Goal: Task Accomplishment & Management: Complete application form

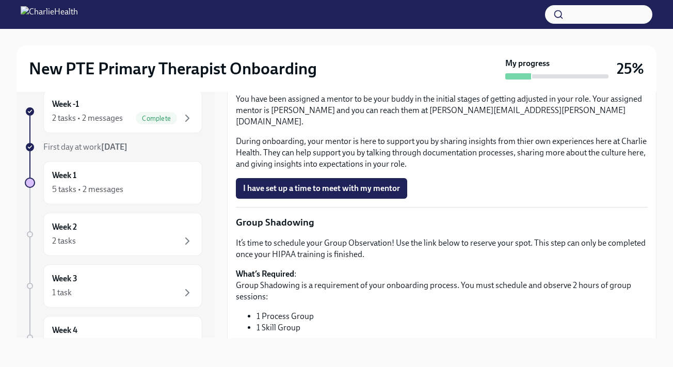
scroll to position [932, 0]
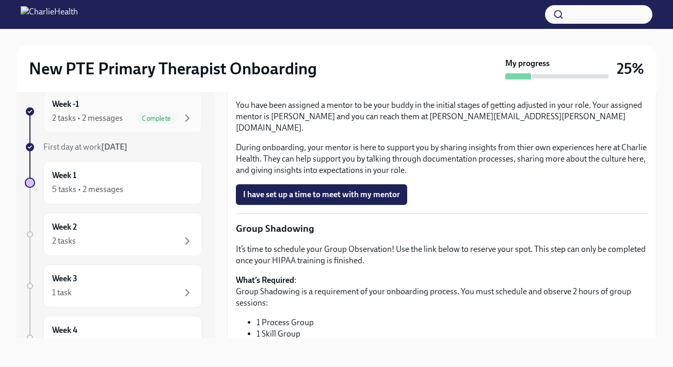
click at [129, 111] on div "Week -1 2 tasks • 2 messages Complete" at bounding box center [122, 112] width 141 height 26
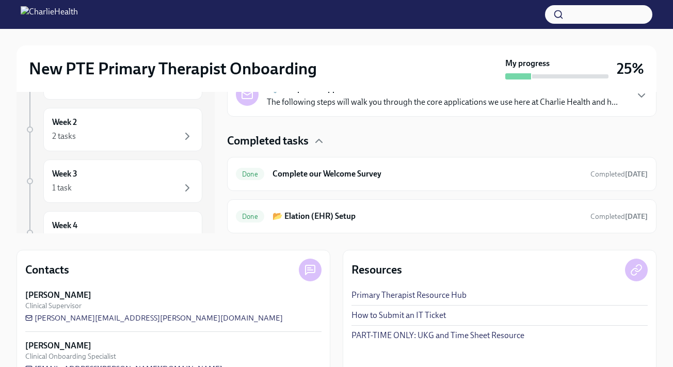
scroll to position [151, 0]
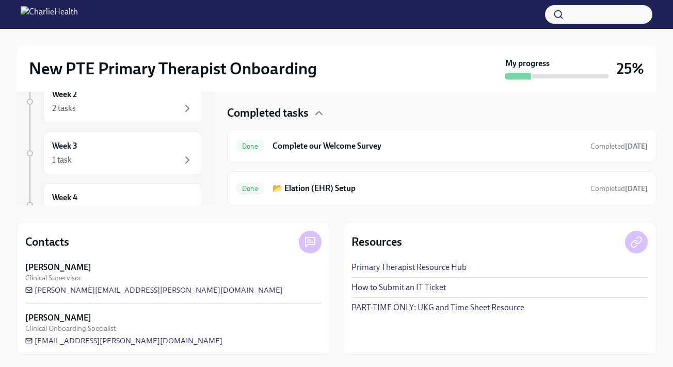
click at [436, 307] on link "PART-TIME ONLY: UKG and Time Sheet Resource" at bounding box center [438, 307] width 173 height 11
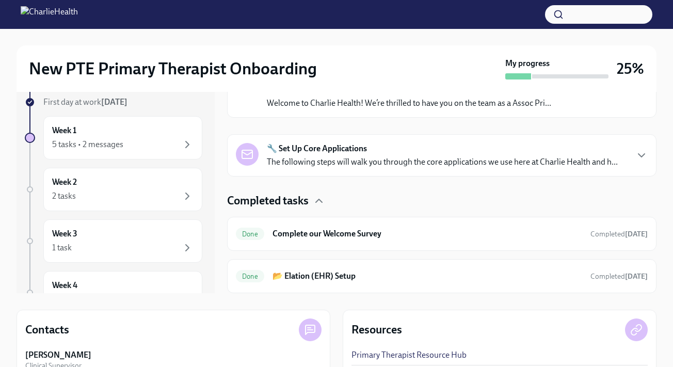
scroll to position [0, 0]
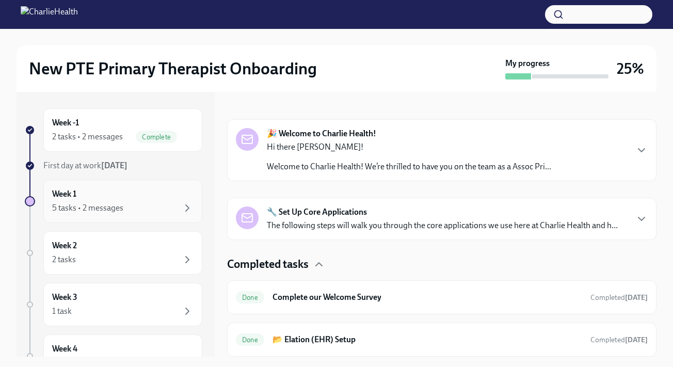
click at [163, 200] on div "Week 1 5 tasks • 2 messages" at bounding box center [122, 201] width 141 height 26
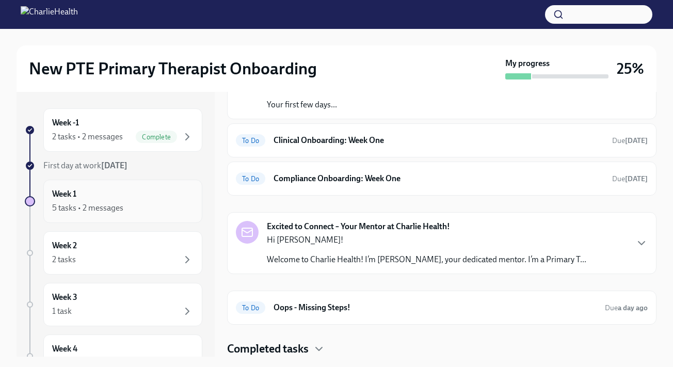
scroll to position [20, 0]
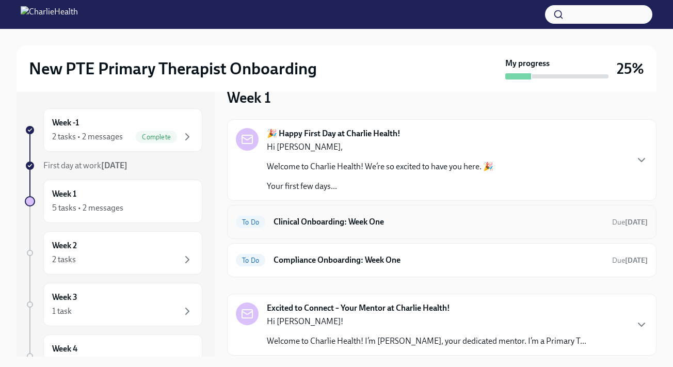
click at [341, 219] on h6 "Clinical Onboarding: Week One" at bounding box center [439, 221] width 330 height 11
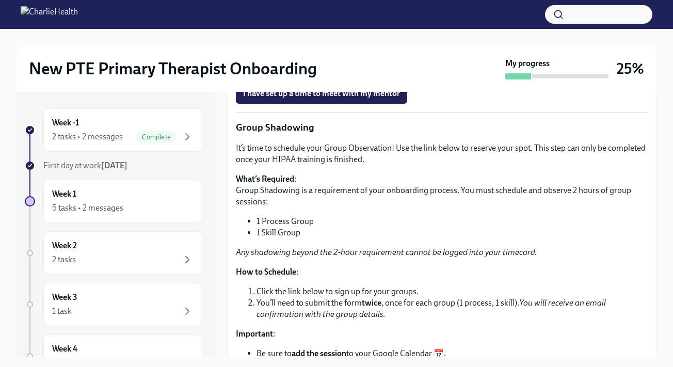
scroll to position [1053, 0]
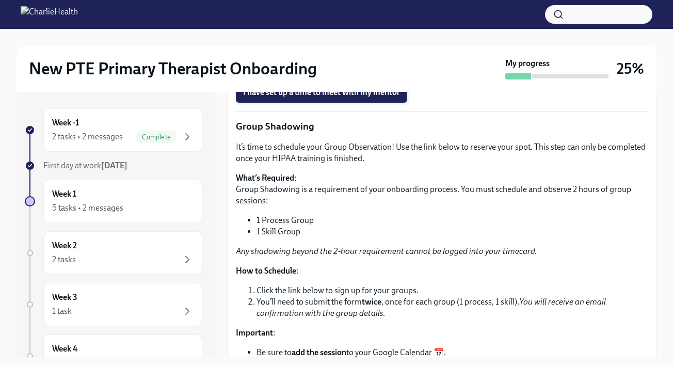
click at [341, 98] on span "I have set up a time to meet with my mentor" at bounding box center [321, 92] width 157 height 10
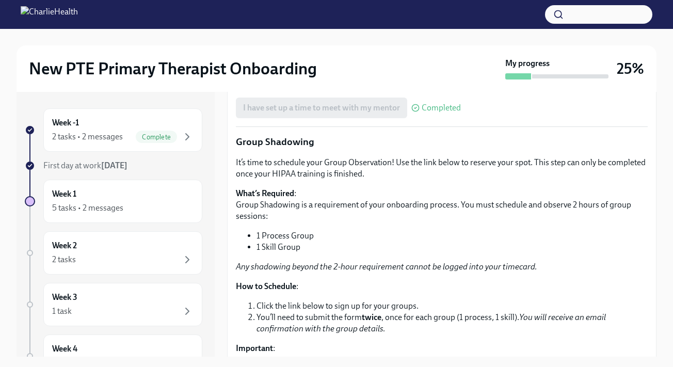
scroll to position [1038, 0]
click at [456, 46] on p "You have been assigned a mentor to be your buddy in the initial stages of getti…" at bounding box center [442, 29] width 412 height 34
drag, startPoint x: 427, startPoint y: 169, endPoint x: 557, endPoint y: 173, distance: 129.1
click at [557, 46] on p "You have been assigned a mentor to be your buddy in the initial stages of getti…" at bounding box center [442, 29] width 412 height 34
copy p "[PERSON_NAME][EMAIL_ADDRESS][PERSON_NAME][DOMAIN_NAME]"
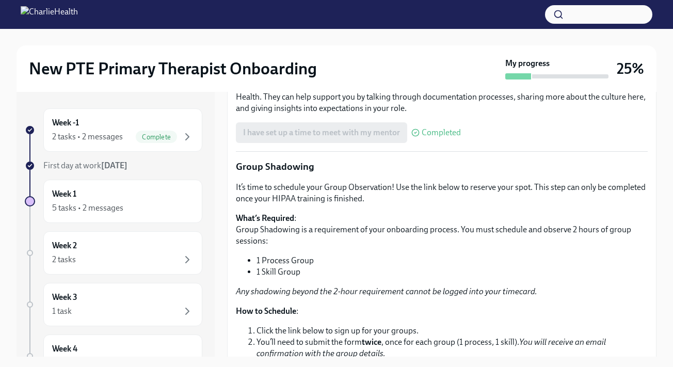
scroll to position [964, 0]
